Goal: Task Accomplishment & Management: Use online tool/utility

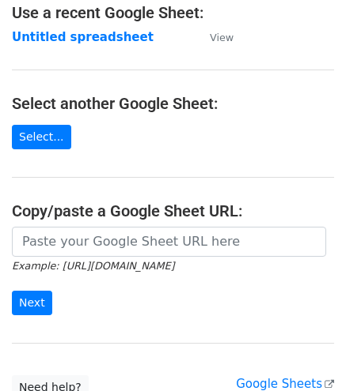
scroll to position [104, 0]
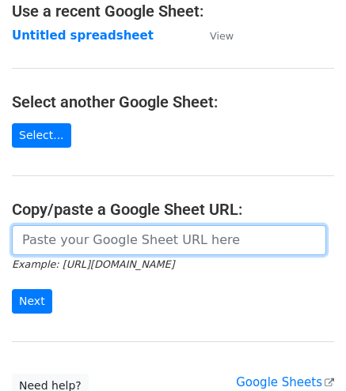
click at [51, 241] on input "url" at bounding box center [169, 240] width 314 height 30
paste input "https://docs.google.com/spreadsheets/d/1uQvir3vgDKcI_c-vr8g6ndcGLyR4koZdyWYYpDK…"
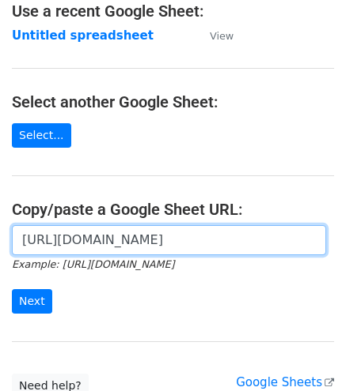
scroll to position [0, 343]
type input "https://docs.google.com/spreadsheets/d/1uQvir3vgDKcI_c-vr8g6ndcGLyR4koZdyWYYpDK…"
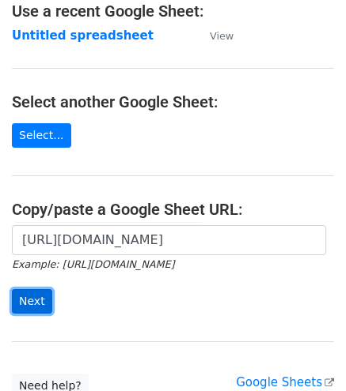
click at [29, 289] on input "Next" at bounding box center [32, 301] width 40 height 25
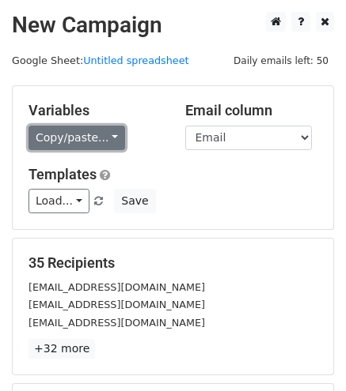
click at [55, 128] on link "Copy/paste..." at bounding box center [76, 138] width 96 height 25
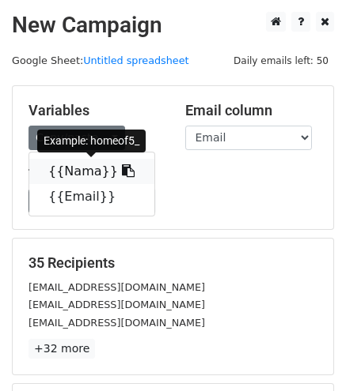
click at [63, 170] on link "{{Nama}}" at bounding box center [91, 171] width 125 height 25
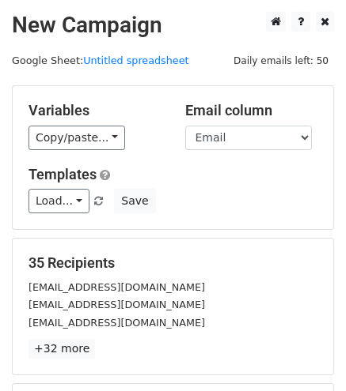
scroll to position [220, 0]
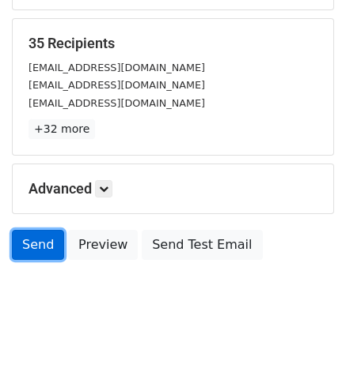
click at [36, 247] on link "Send" at bounding box center [38, 245] width 52 height 30
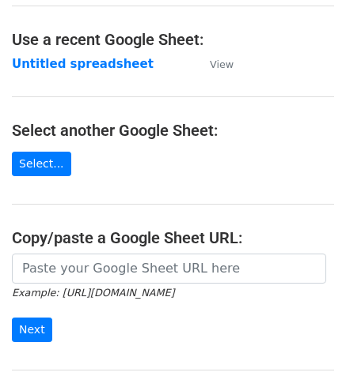
scroll to position [130, 0]
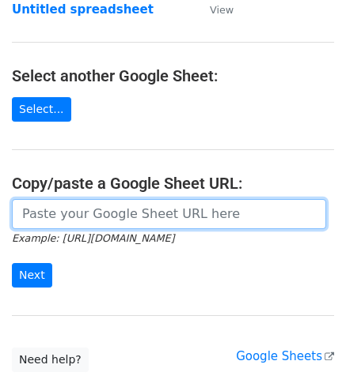
click at [120, 219] on input "url" at bounding box center [169, 214] width 314 height 30
paste input "https://docs.google.com/spreadsheets/d/1uQvir3vgDKcI_c-vr8g6ndcGLyR4koZdyWYYpDK…"
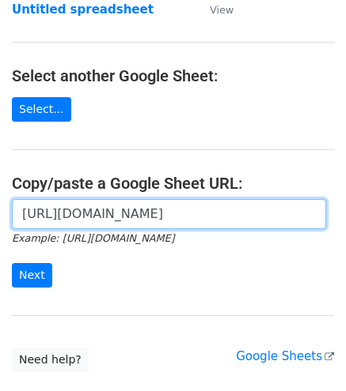
scroll to position [0, 343]
type input "https://docs.google.com/spreadsheets/d/1uQvir3vgDKcI_c-vr8g6ndcGLyR4koZdyWYYpDK…"
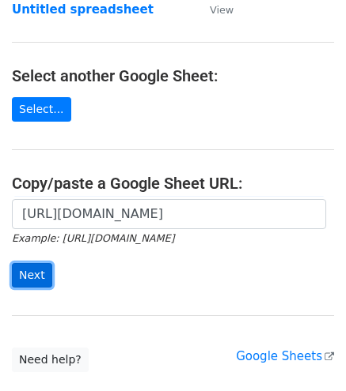
click at [21, 274] on input "Next" at bounding box center [32, 275] width 40 height 25
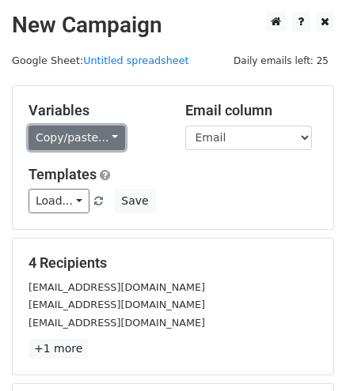
click at [66, 142] on link "Copy/paste..." at bounding box center [76, 138] width 96 height 25
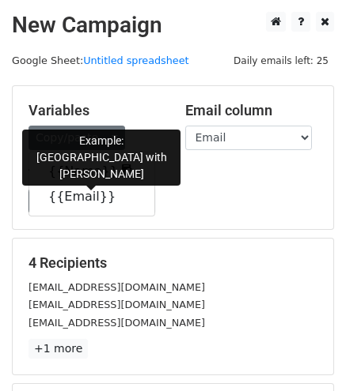
click at [85, 175] on link "{{Nama}}" at bounding box center [91, 171] width 125 height 25
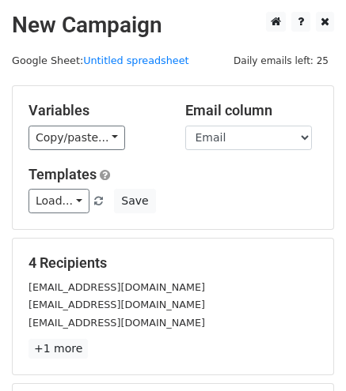
scroll to position [220, 0]
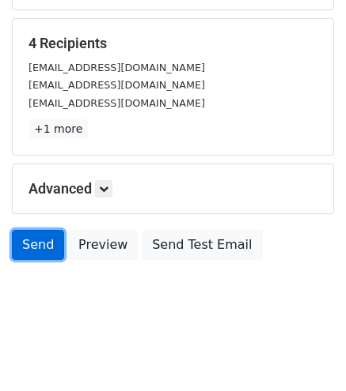
click at [25, 242] on link "Send" at bounding box center [38, 245] width 52 height 30
